Goal: Task Accomplishment & Management: Use online tool/utility

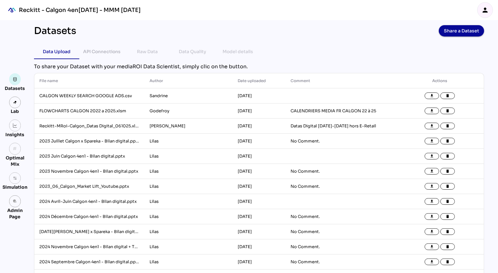
click at [487, 11] on icon "person" at bounding box center [485, 10] width 8 height 8
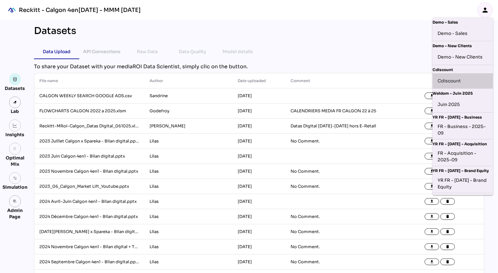
click at [462, 86] on div "Cdiscount" at bounding box center [463, 80] width 60 height 15
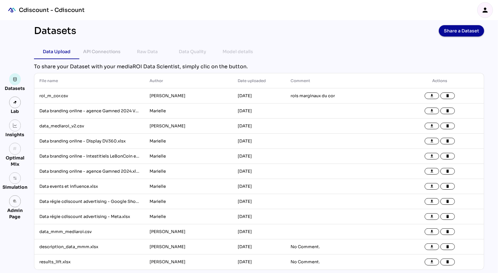
click at [485, 14] on div "person" at bounding box center [485, 10] width 15 height 15
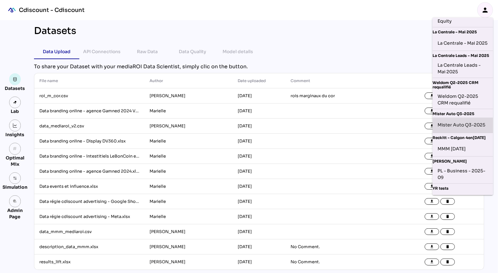
scroll to position [169, 0]
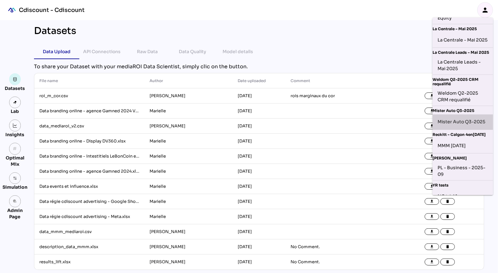
click at [463, 126] on div "Mister Auto Q3-2025" at bounding box center [463, 122] width 50 height 10
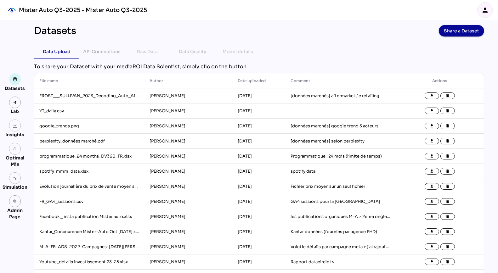
click at [285, 13] on div "Mister Auto Q3-2025 - Mister Auto Q3-2025 person" at bounding box center [249, 10] width 498 height 20
click at [487, 8] on icon "person" at bounding box center [485, 10] width 8 height 8
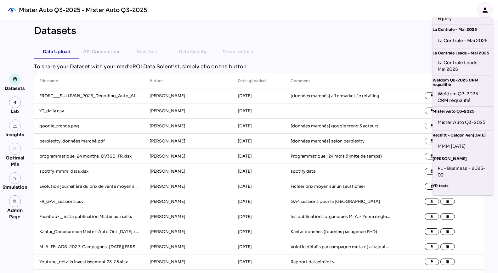
scroll to position [169, 0]
click at [470, 151] on div "MMM [DATE]" at bounding box center [463, 146] width 50 height 10
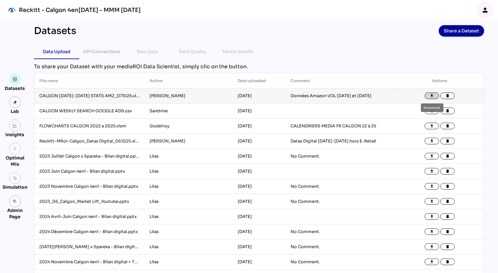
click at [432, 93] on button "file_download" at bounding box center [432, 96] width 14 height 7
